Goal: Information Seeking & Learning: Learn about a topic

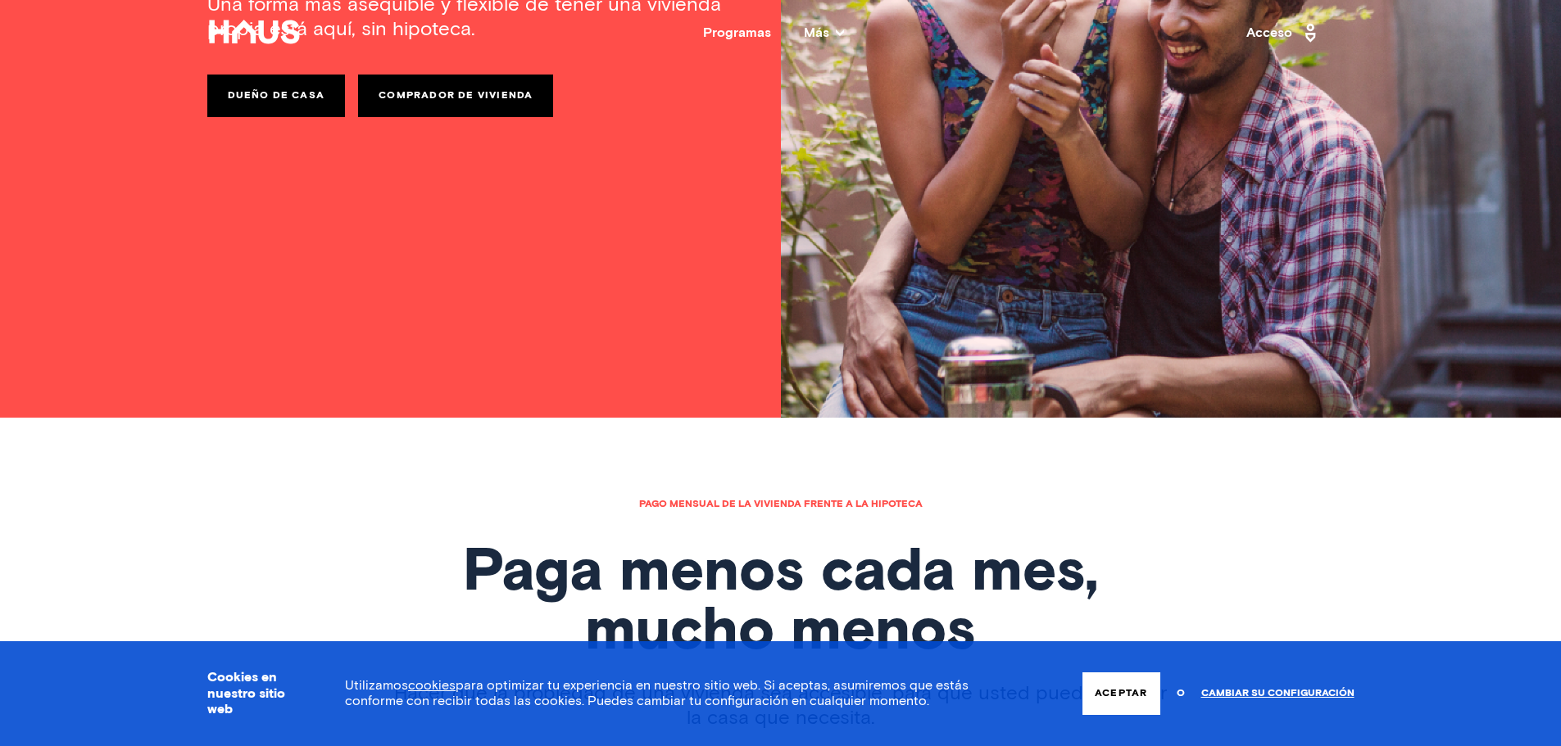
scroll to position [246, 0]
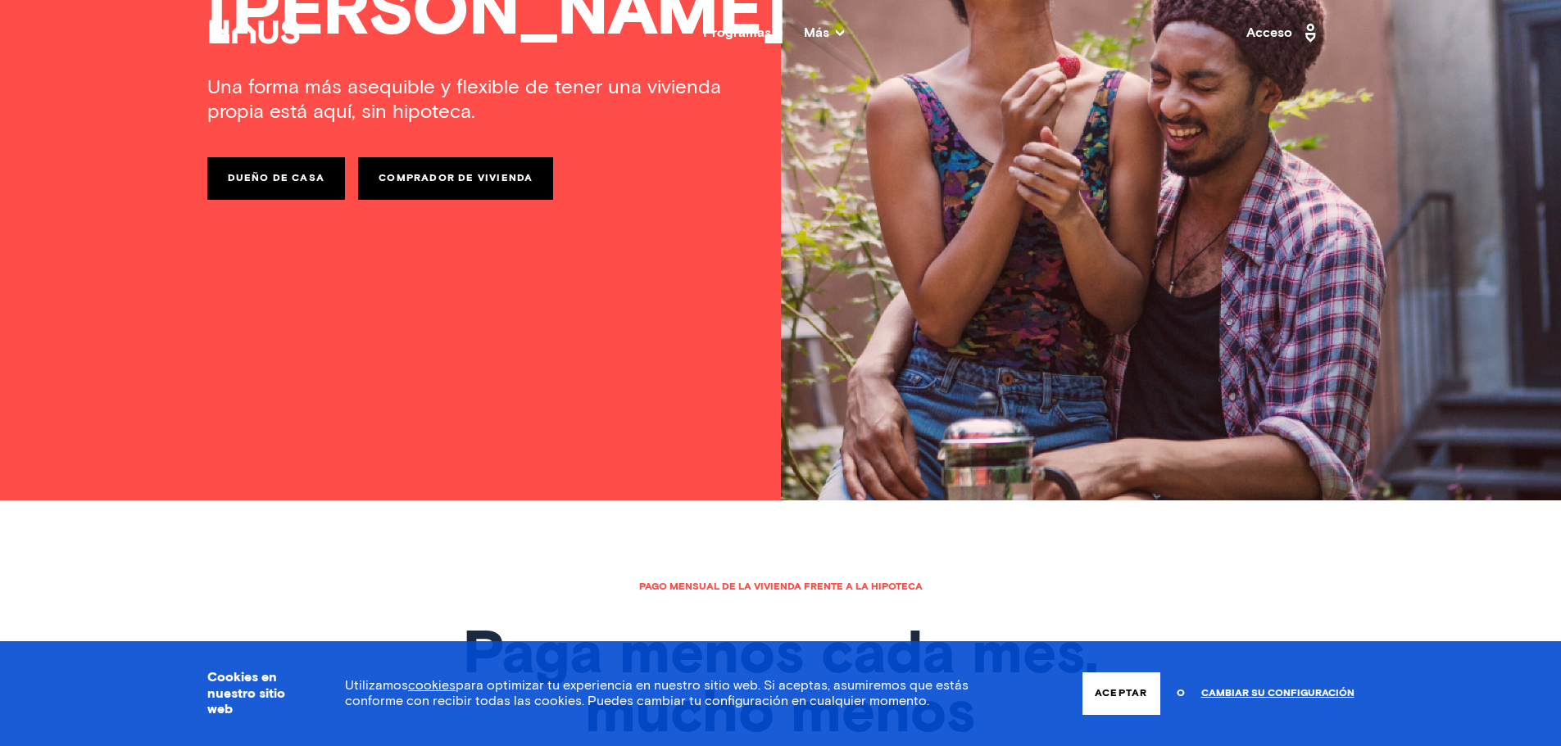
click at [442, 190] on link "Comprador de vivienda" at bounding box center [455, 178] width 195 height 43
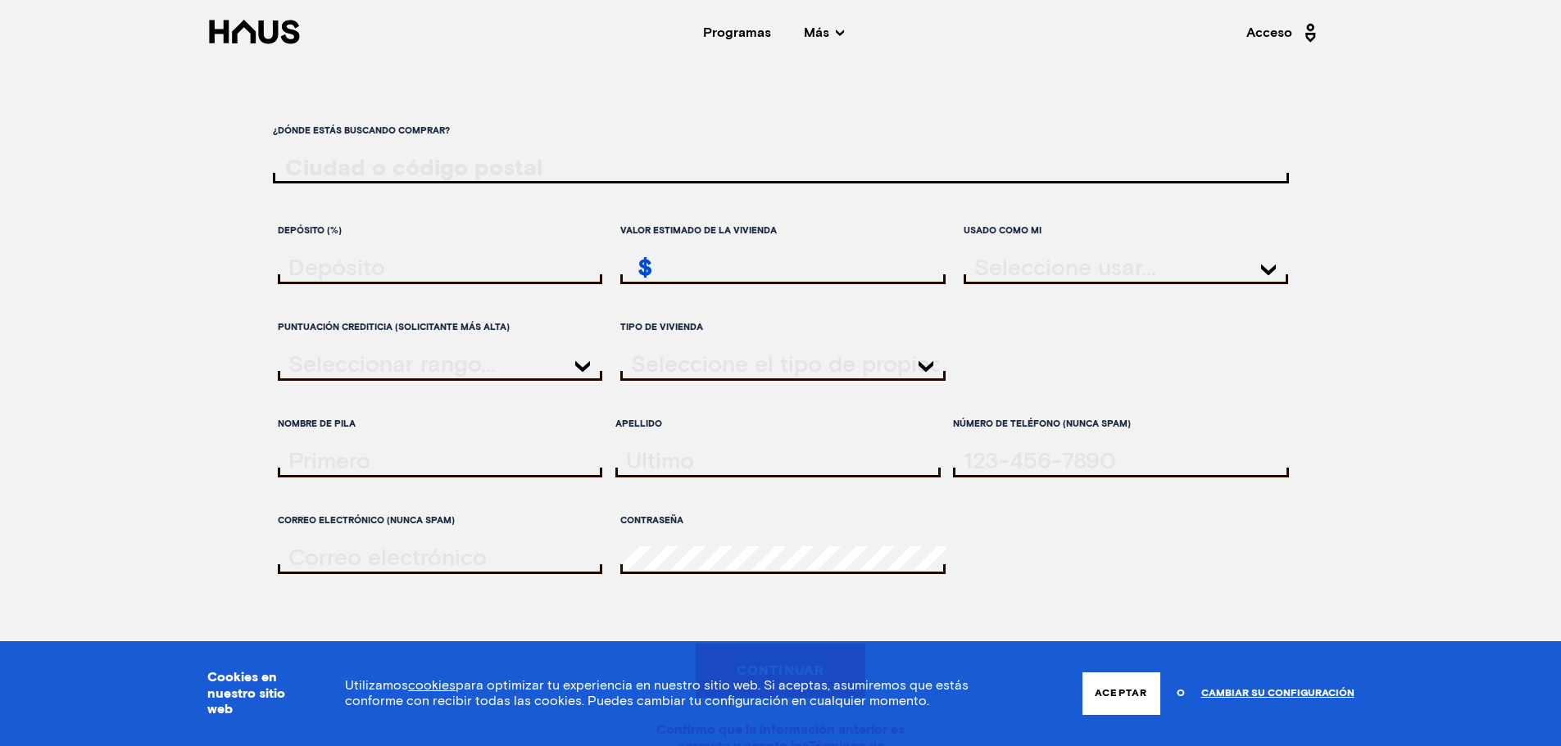
click at [259, 39] on icon at bounding box center [254, 32] width 94 height 25
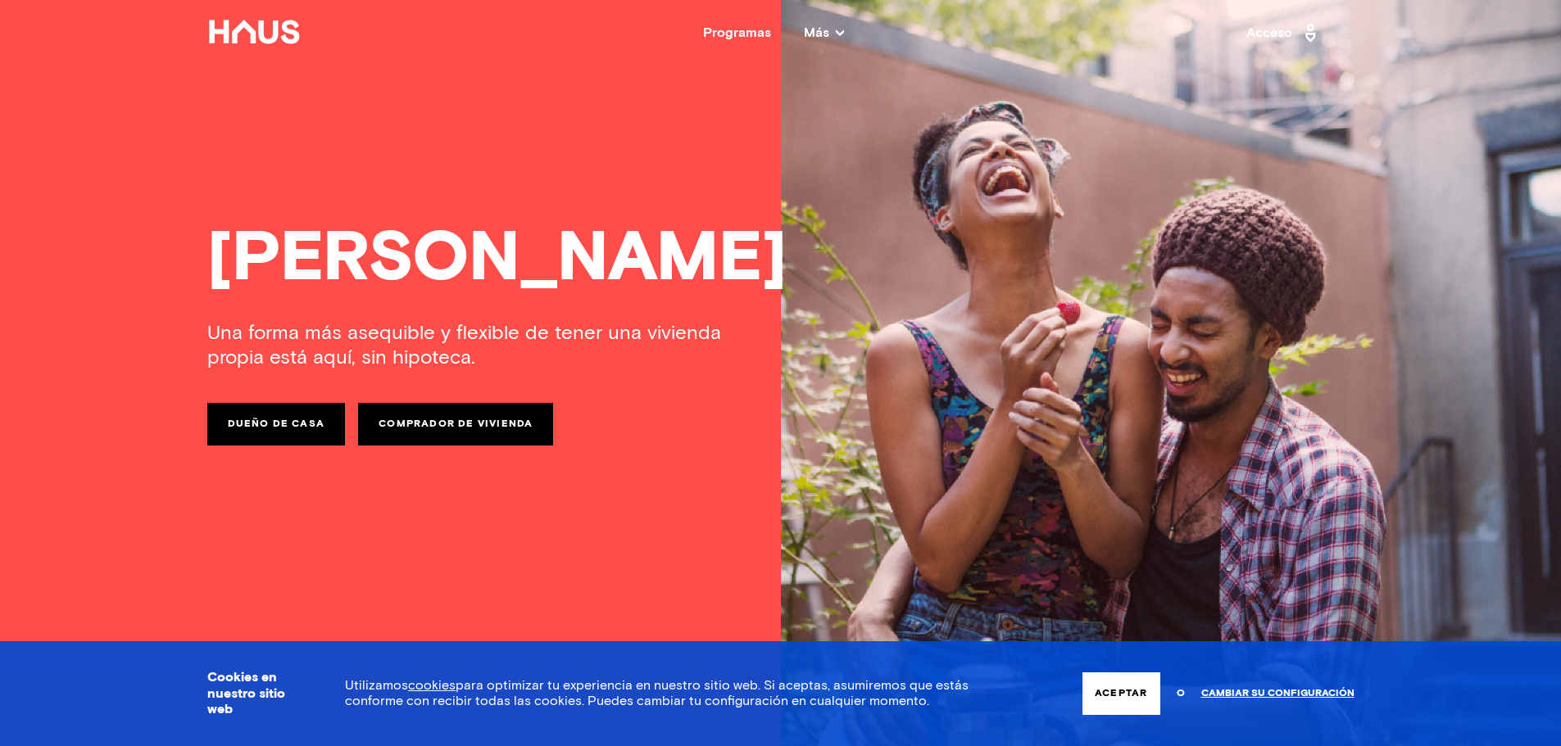
click at [846, 24] on nav "Atrás Programas Más Recursos Testimonios Preguntas frecuentes Sobre nosotros Ac…" at bounding box center [780, 33] width 1311 height 66
click at [843, 29] on div "Programas Más Recursos Testimonios Preguntas frecuentes Sobre nosotros" at bounding box center [775, 32] width 946 height 13
click at [841, 29] on icon at bounding box center [840, 33] width 8 height 8
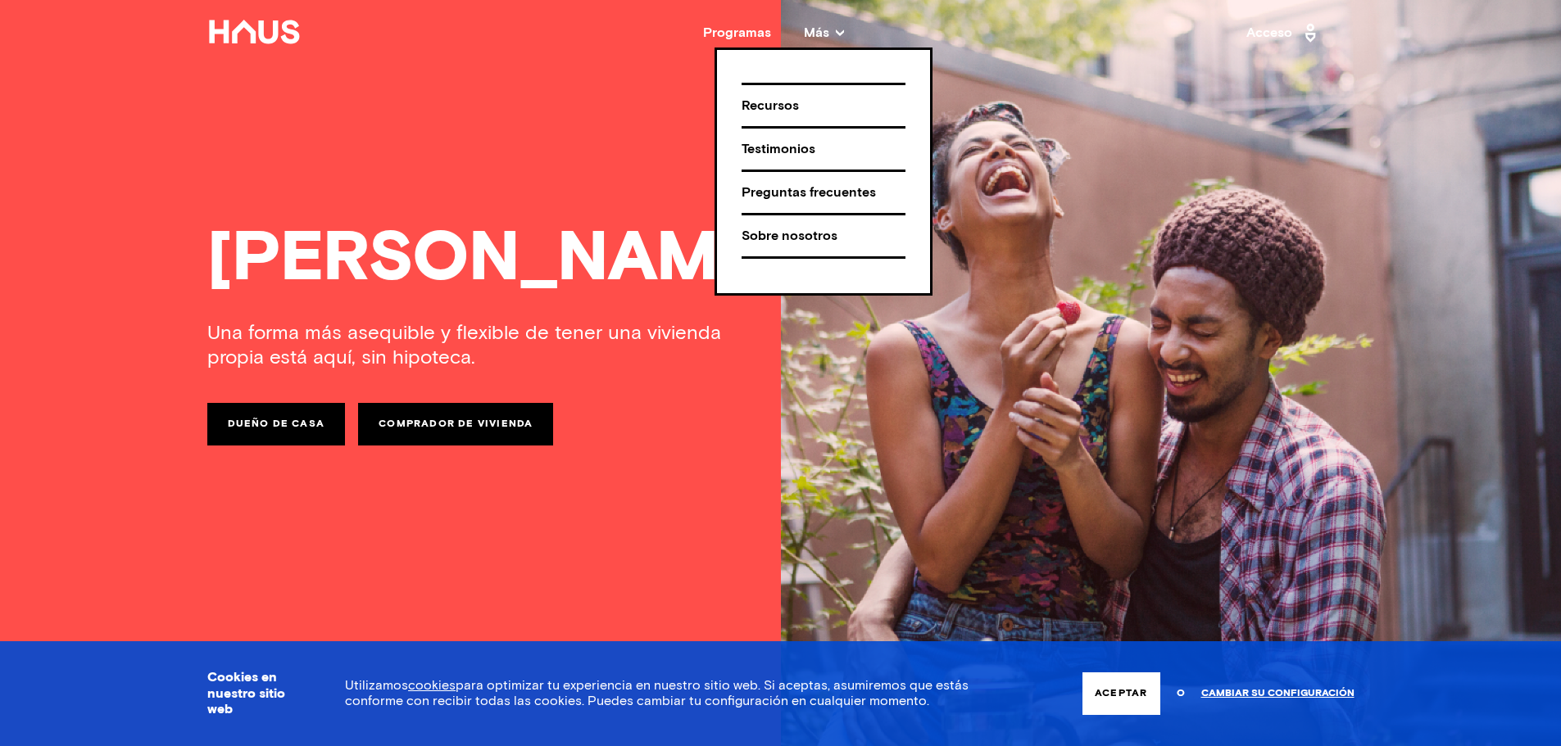
drag, startPoint x: 654, startPoint y: 392, endPoint x: 709, endPoint y: 389, distance: 55.0
click at [658, 392] on div "Una forma más asequible y flexible de tener una vivienda propia está aquí, sin …" at bounding box center [780, 501] width 1147 height 360
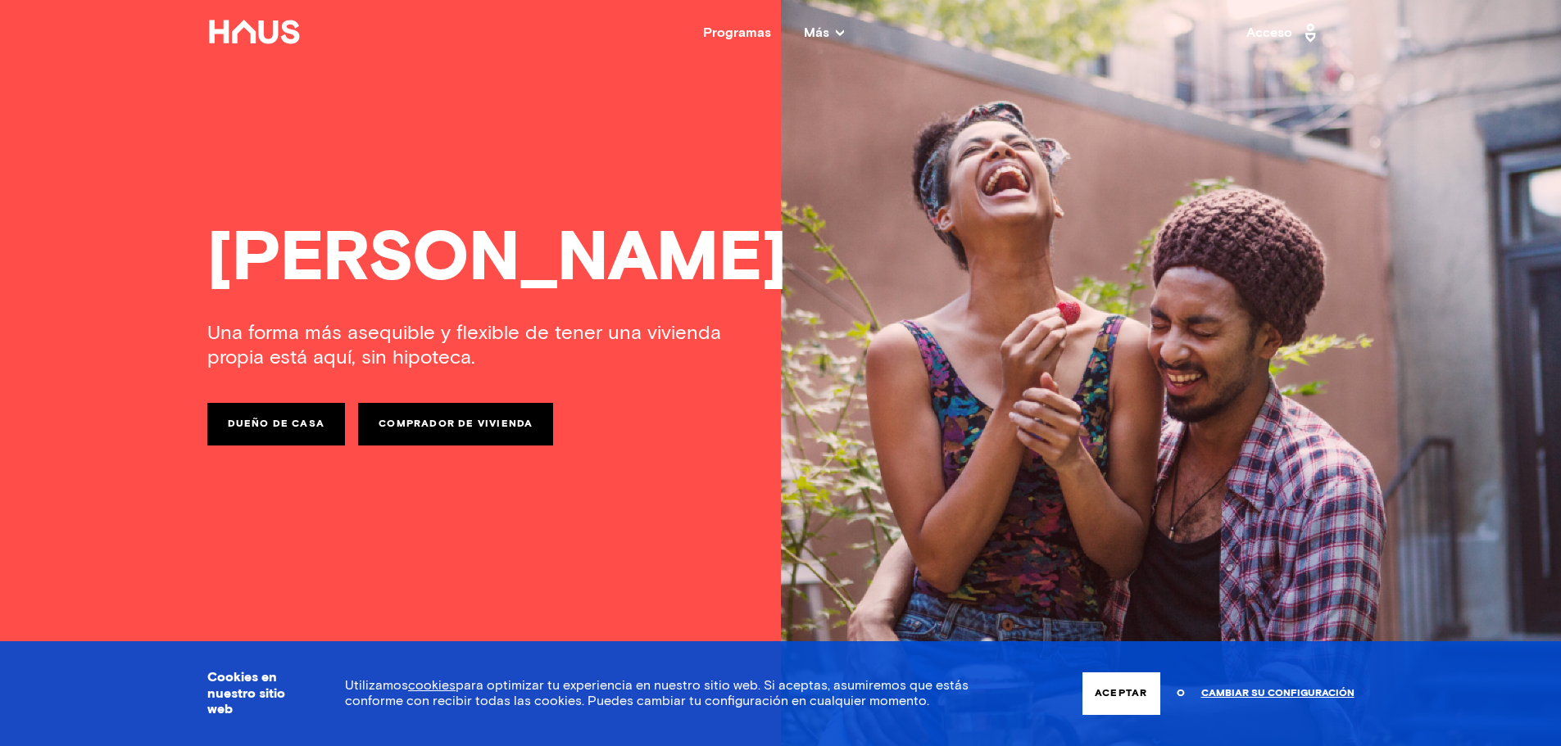
click at [1110, 700] on button "Aceptar" at bounding box center [1120, 694] width 77 height 43
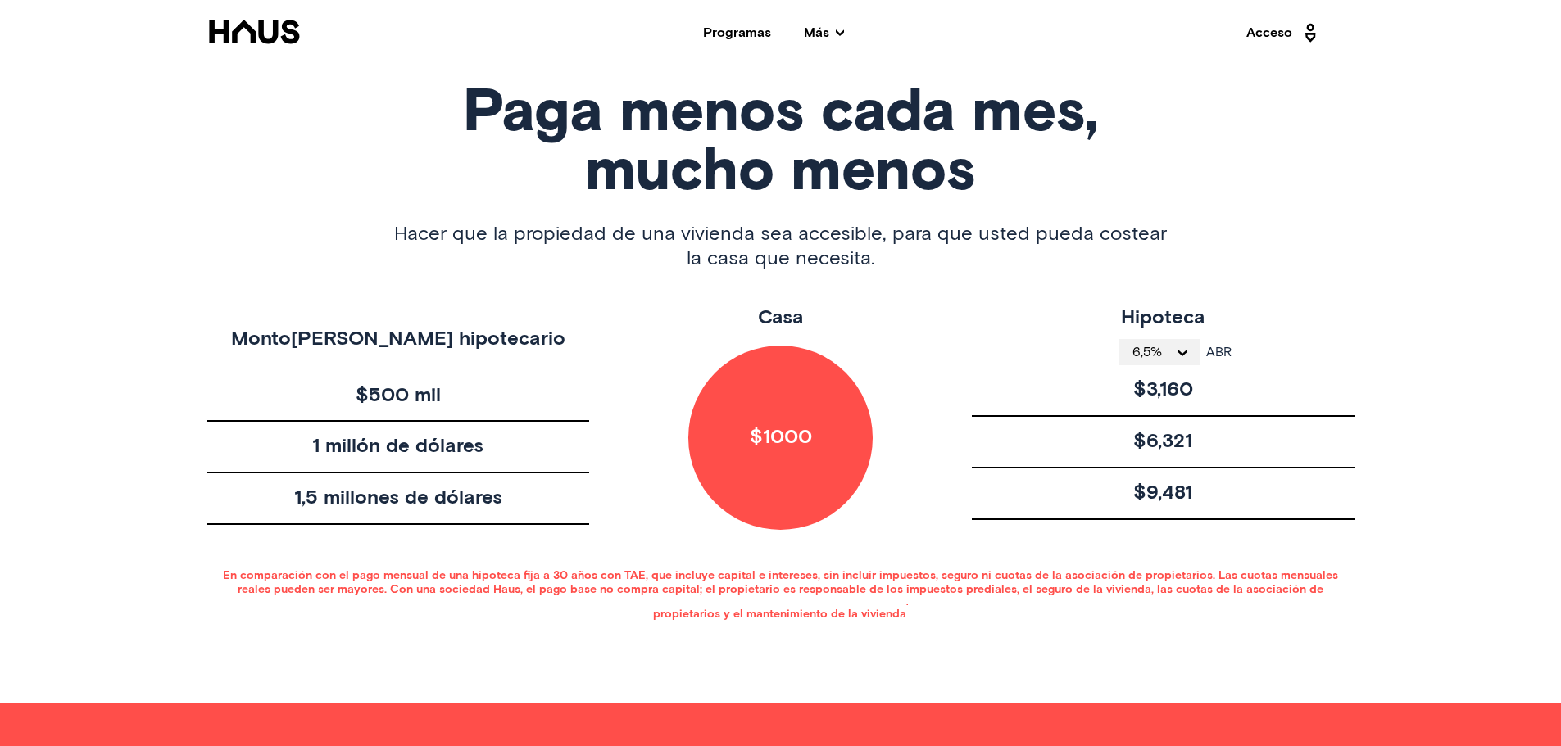
scroll to position [819, 0]
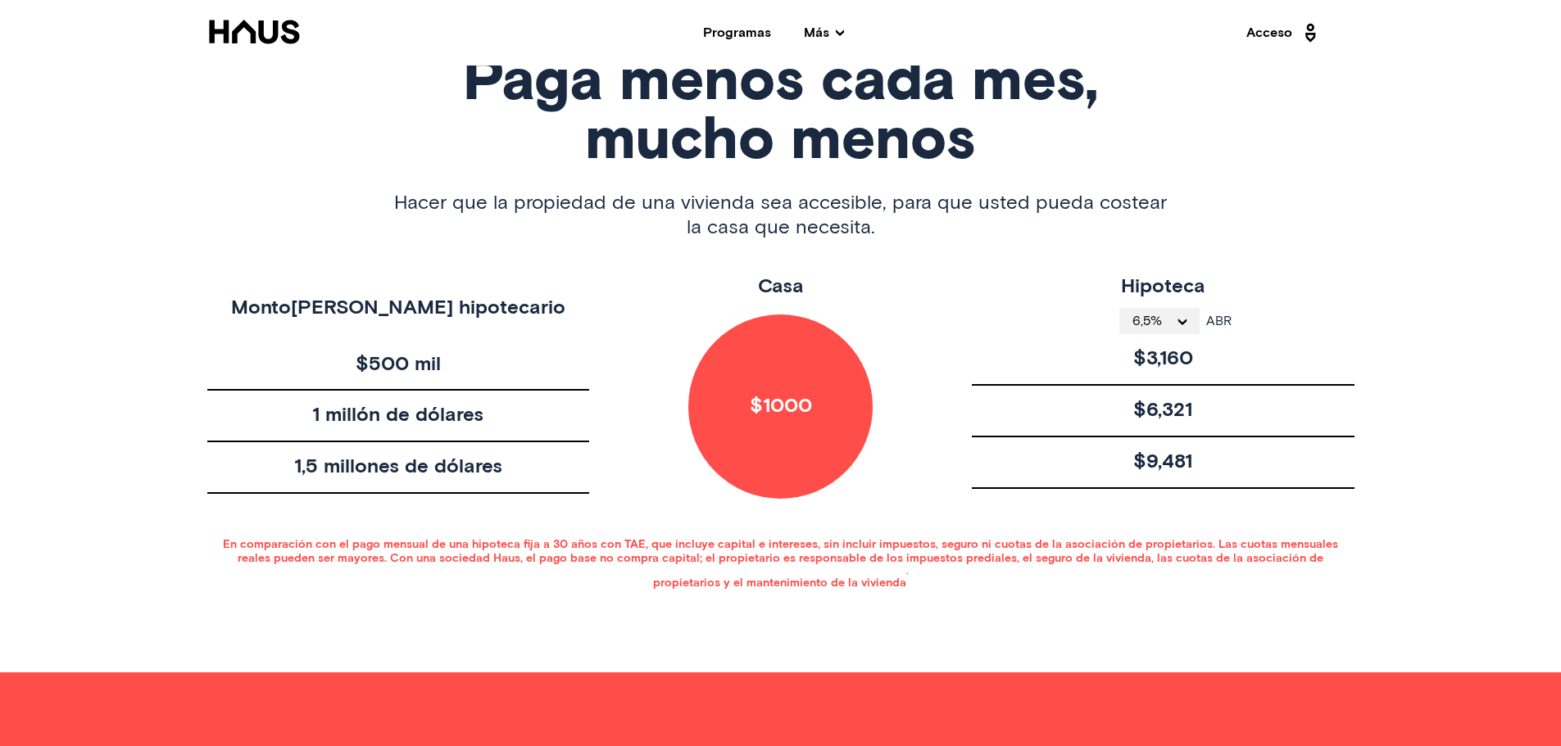
click at [723, 37] on font "Programas" at bounding box center [737, 32] width 68 height 13
